Goal: Transaction & Acquisition: Purchase product/service

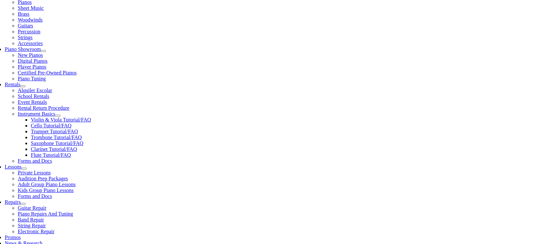
scroll to position [163, 0]
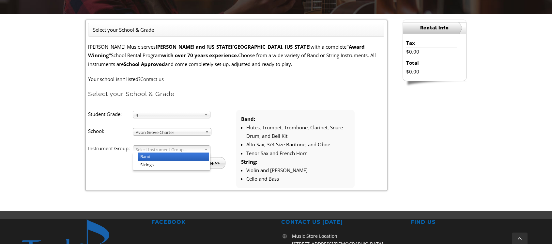
click at [206, 149] on b at bounding box center [207, 149] width 6 height 7
click at [145, 157] on li "Band" at bounding box center [173, 156] width 70 height 8
click at [209, 164] on input "Continue >>" at bounding box center [207, 163] width 38 height 12
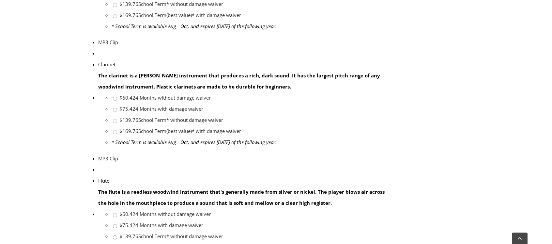
scroll to position [424, 0]
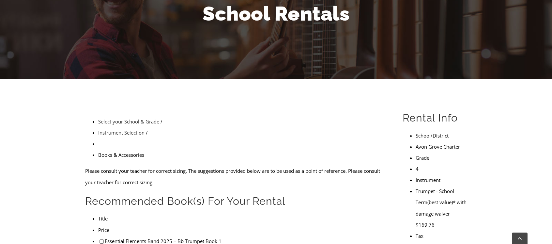
scroll to position [131, 0]
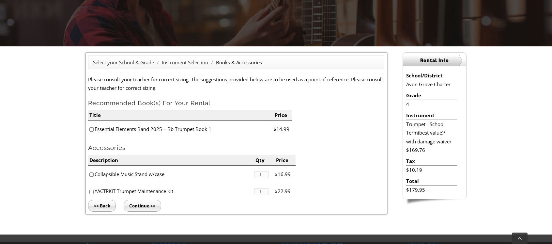
click at [91, 131] on input"] "checkbox" at bounding box center [91, 129] width 4 height 4
checkbox input"] "true"
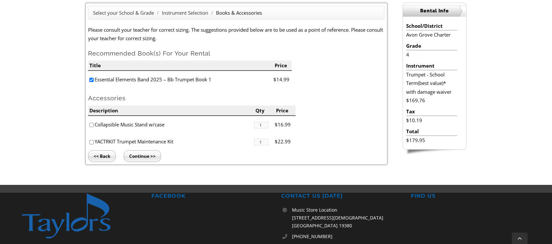
scroll to position [196, 0]
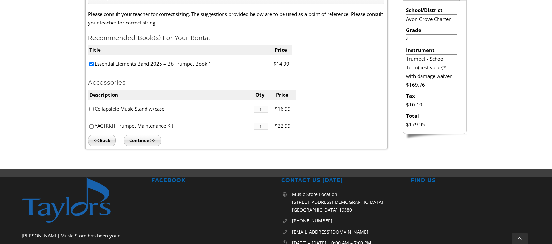
click at [139, 141] on input "Continue >>" at bounding box center [143, 140] width 38 height 12
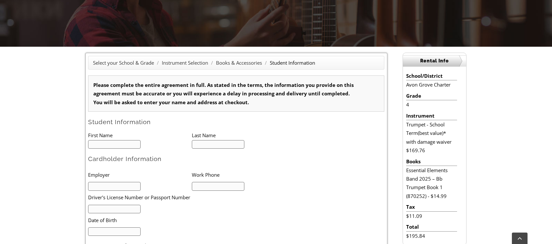
scroll to position [131, 0]
type input "1"
click at [113, 145] on input "text" at bounding box center [114, 144] width 53 height 9
type input "Jocelynn"
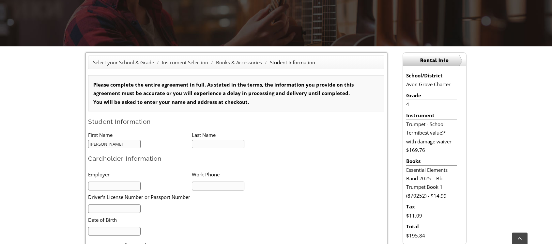
click at [199, 144] on input "text" at bounding box center [218, 144] width 53 height 9
type input "Molina-Jaffa"
click at [105, 187] on input "text" at bounding box center [114, 185] width 53 height 9
type input "Retired"
click at [214, 187] on input "text" at bounding box center [218, 185] width 53 height 9
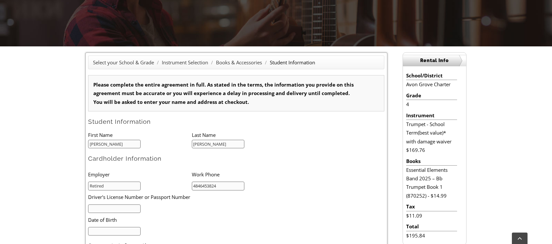
type input "4846453824"
click at [99, 209] on input "text" at bounding box center [114, 208] width 53 height 9
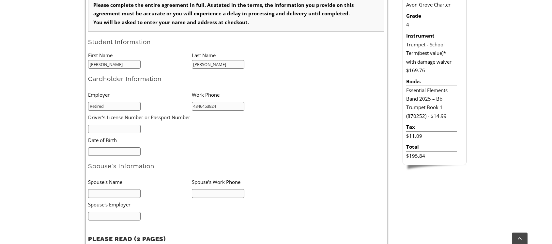
scroll to position [228, 0]
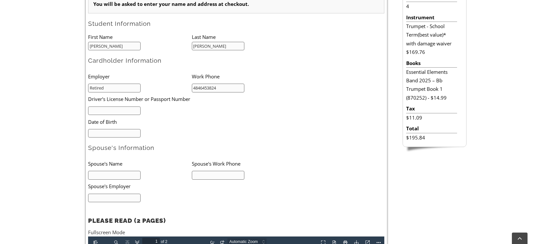
click at [99, 175] on input "text" at bounding box center [114, 175] width 53 height 9
click at [96, 132] on input "mm/dd/yyyy" at bounding box center [114, 133] width 53 height 9
drag, startPoint x: 98, startPoint y: 132, endPoint x: 89, endPoint y: 133, distance: 9.0
click at [89, 133] on input "mm/09/1819" at bounding box center [114, 133] width 53 height 9
drag, startPoint x: 100, startPoint y: 132, endPoint x: 94, endPoint y: 134, distance: 5.8
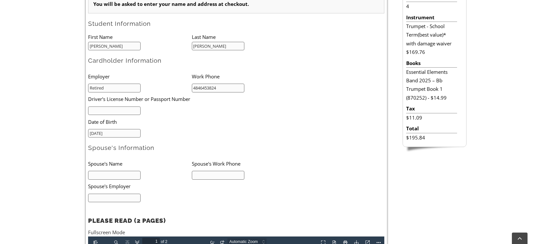
click at [95, 133] on input "09/09/1819" at bounding box center [114, 133] width 53 height 9
type input "09/18/1957"
click at [110, 176] on input "text" at bounding box center [114, 175] width 53 height 9
type input "Maria Jaffa"
type input "4846456392"
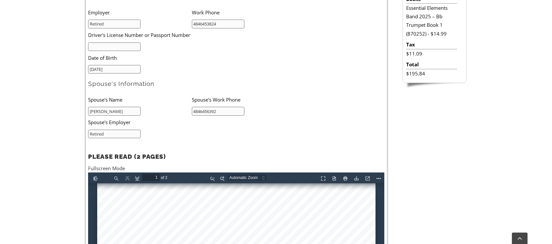
scroll to position [261, 0]
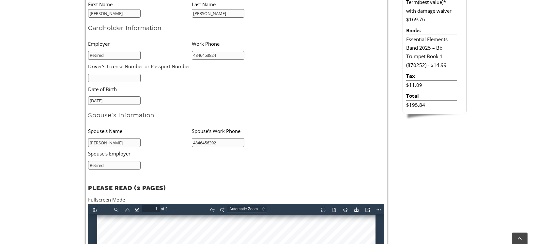
type input "Retired"
click at [117, 77] on input "text" at bounding box center [114, 78] width 53 height 9
type input "26966111"
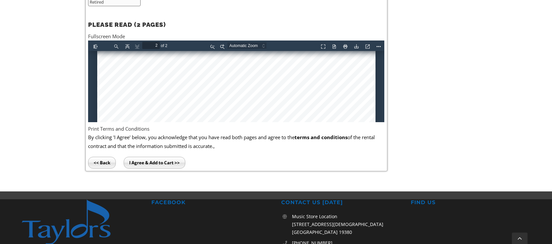
scroll to position [594, 0]
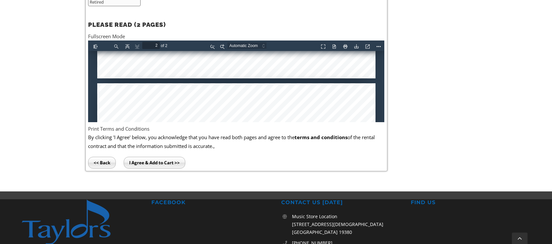
type input "1"
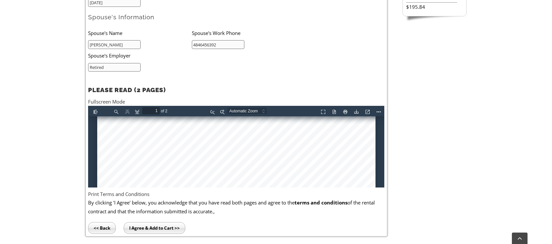
scroll to position [98, 0]
type input "26966111"
click at [151, 161] on div at bounding box center [236, 247] width 278 height 458
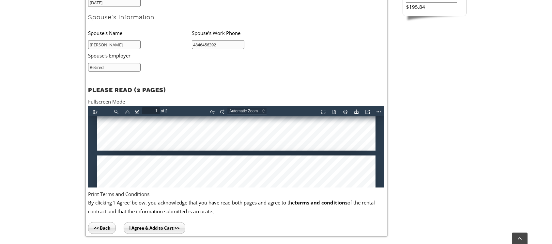
scroll to position [392, 0]
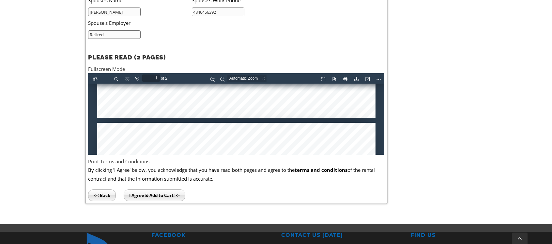
click at [159, 194] on input "I Agree & Add to Cart >>" at bounding box center [155, 195] width 62 height 12
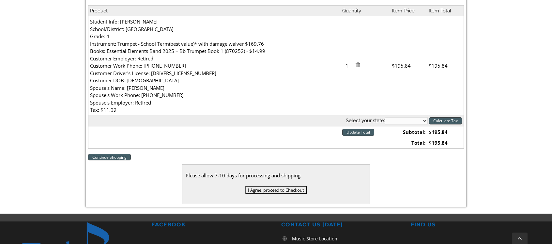
scroll to position [228, 0]
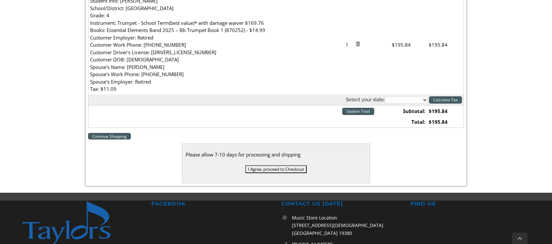
click at [425, 99] on select "[US_STATE] [US_STATE] [US_STATE] [US_STATE] [US_STATE] [US_STATE] [US_STATE] [U…" at bounding box center [406, 99] width 43 height 7
select select "PA"
click at [385, 96] on select "Alabama Alaska Arizona Arkansas California Colorado Connecticut Delaware D. C. …" at bounding box center [406, 99] width 43 height 7
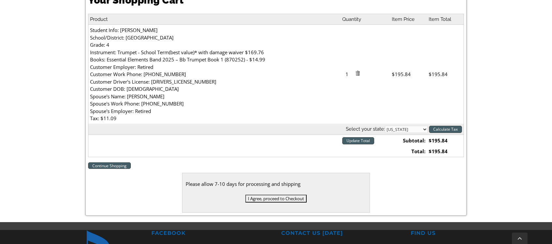
scroll to position [196, 0]
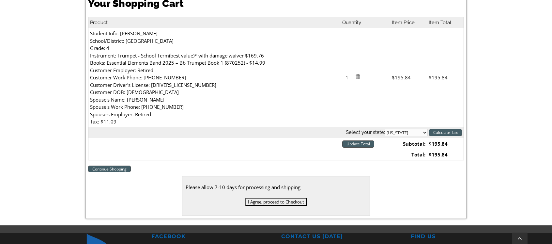
click at [276, 202] on input "I Agree, proceed to Checkout" at bounding box center [275, 202] width 61 height 8
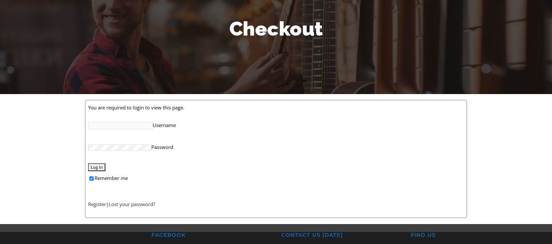
scroll to position [98, 0]
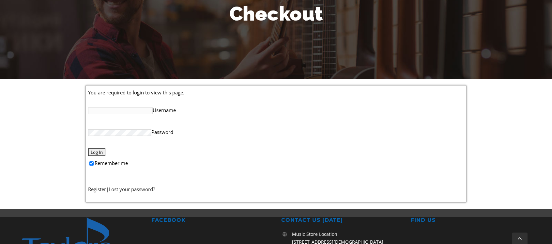
click at [122, 111] on input "Username" at bounding box center [120, 110] width 65 height 7
click at [95, 190] on link "Register" at bounding box center [97, 189] width 18 height 7
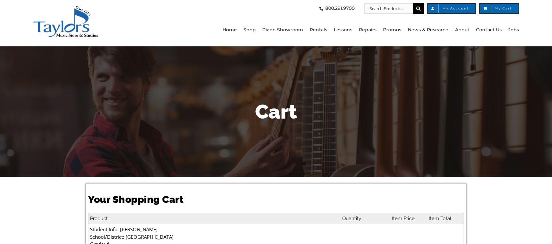
select select "PA"
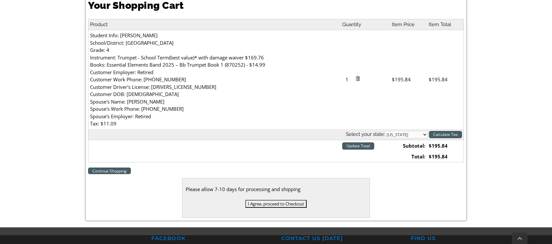
scroll to position [196, 0]
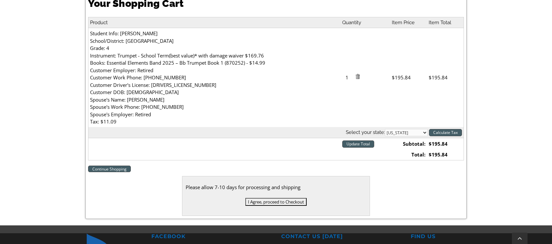
click at [443, 133] on input "Calculate Tax" at bounding box center [445, 132] width 33 height 7
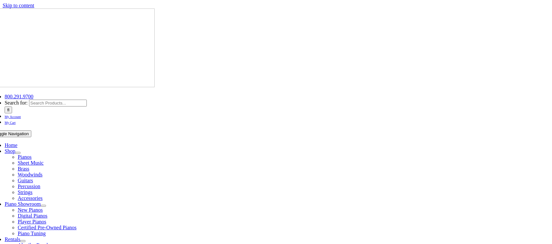
select select "PA"
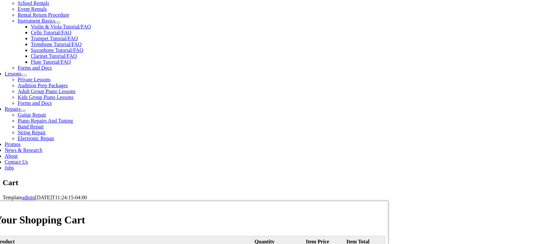
scroll to position [261, 0]
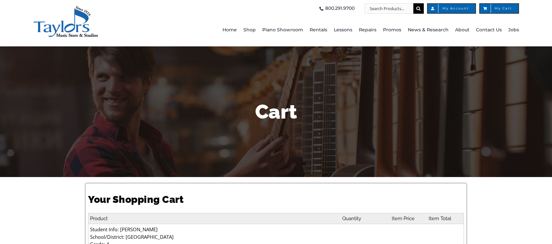
select select "PA"
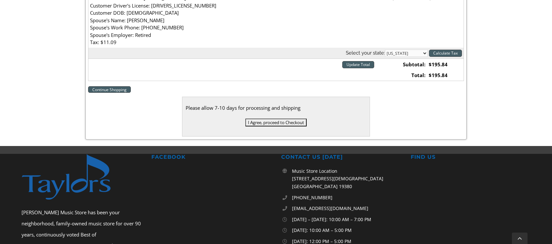
scroll to position [294, 0]
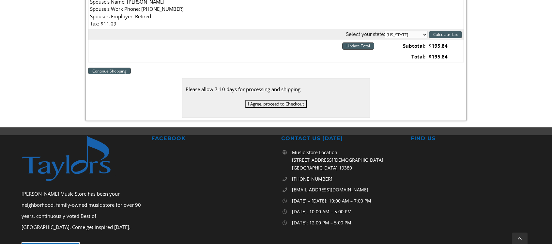
click at [271, 103] on input "I Agree, proceed to Checkout" at bounding box center [275, 104] width 61 height 8
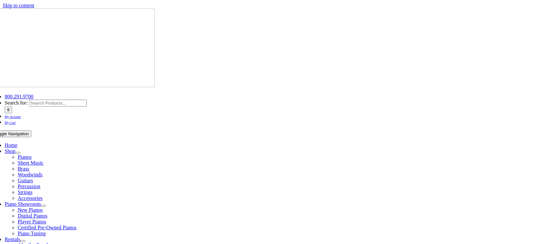
select select
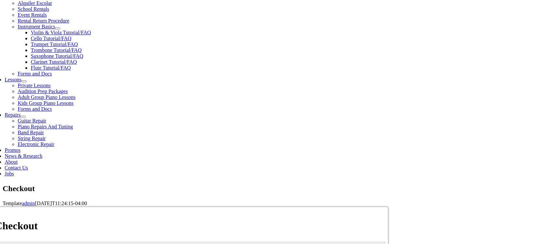
scroll to position [261, 0]
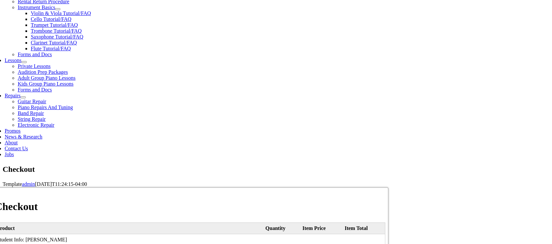
type input "[PERSON_NAME]"
type input "Jaffa"
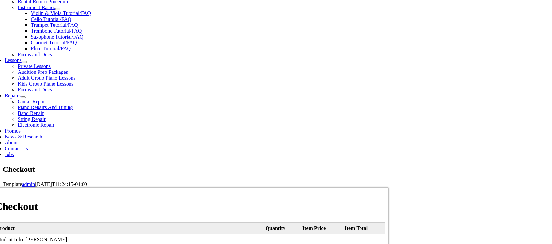
type input "[STREET_ADDRESS][US_STATE]"
type input "[GEOGRAPHIC_DATA]"
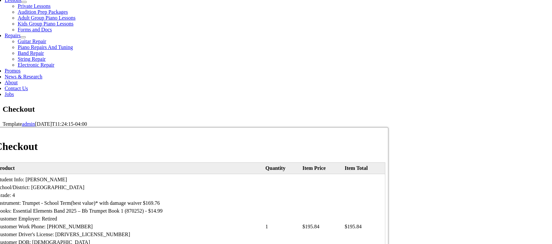
scroll to position [326, 0]
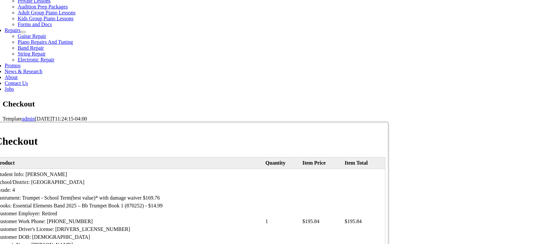
select select "PA"
type input "19363"
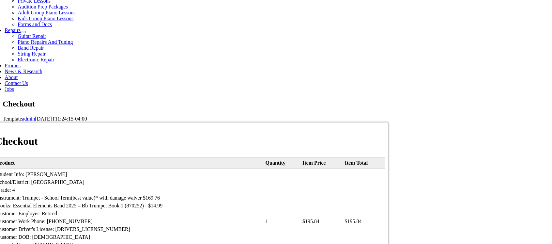
select select "mastercard"
type input "5524337941722938"
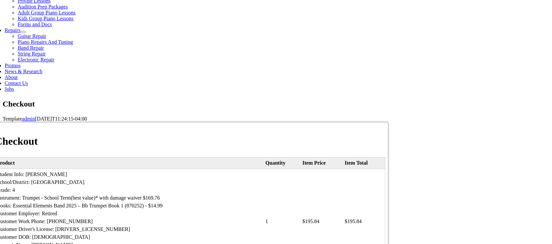
select select "12"
select select "2028"
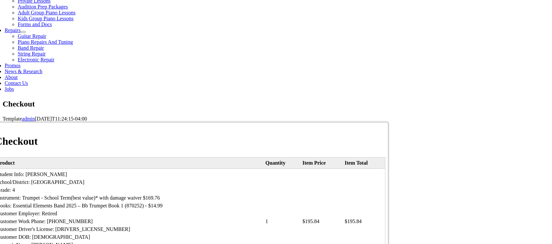
type input "088"
type input "4846453824"
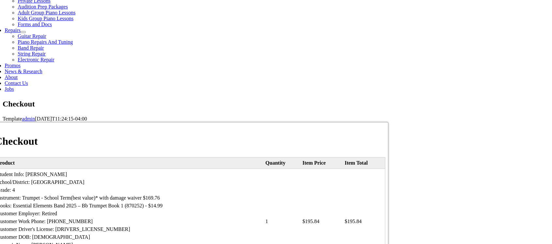
type input "javaru44@aol.com"
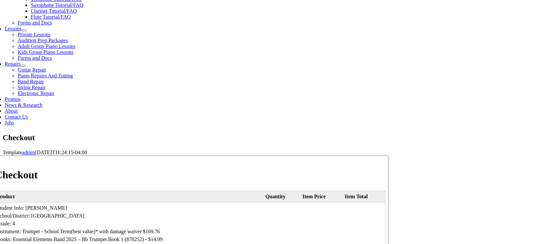
scroll to position [294, 0]
